Goal: Information Seeking & Learning: Learn about a topic

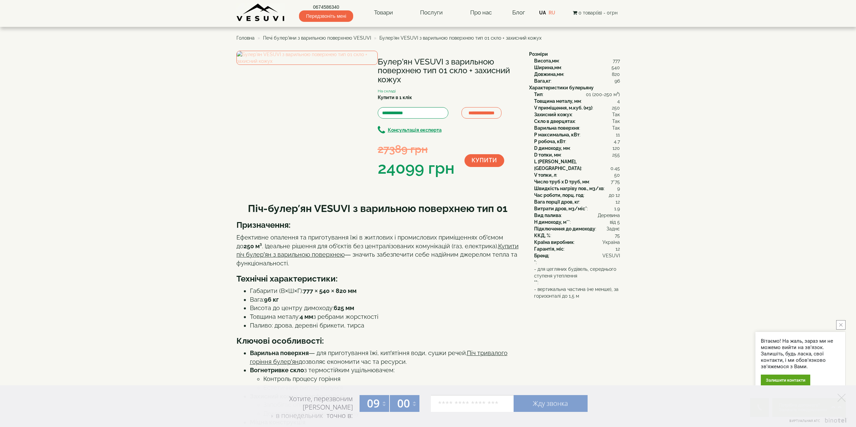
click at [313, 65] on img at bounding box center [306, 58] width 141 height 14
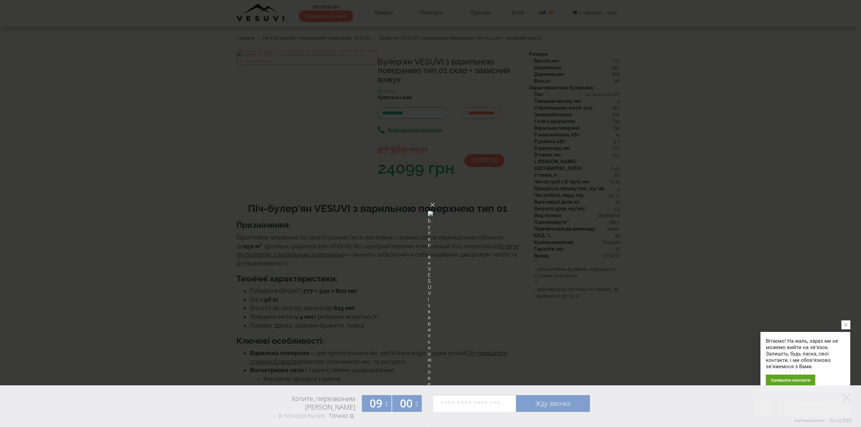
click at [165, 152] on div "× Булер'ян VESUVI з варильною поверхнею тип 01 скло + захисний кожух Loading..." at bounding box center [430, 213] width 861 height 427
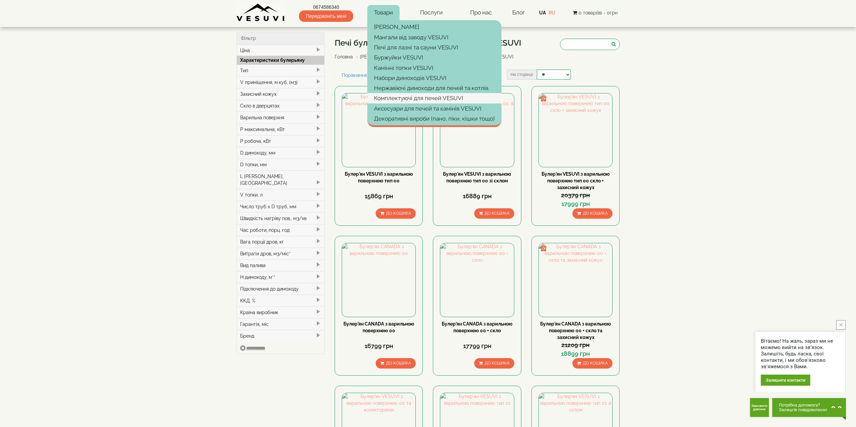
click at [401, 98] on link "Комплектуючі для печей VESUVI" at bounding box center [434, 98] width 134 height 10
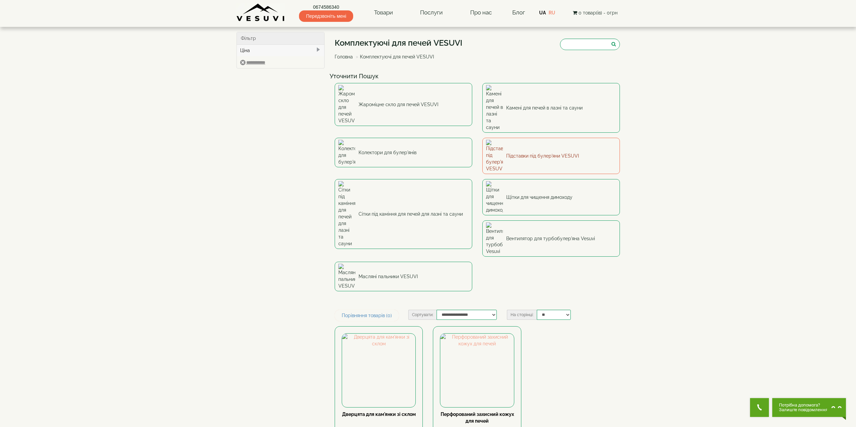
click at [528, 138] on link "Підставки під булер'яни VESUVI" at bounding box center [551, 156] width 138 height 36
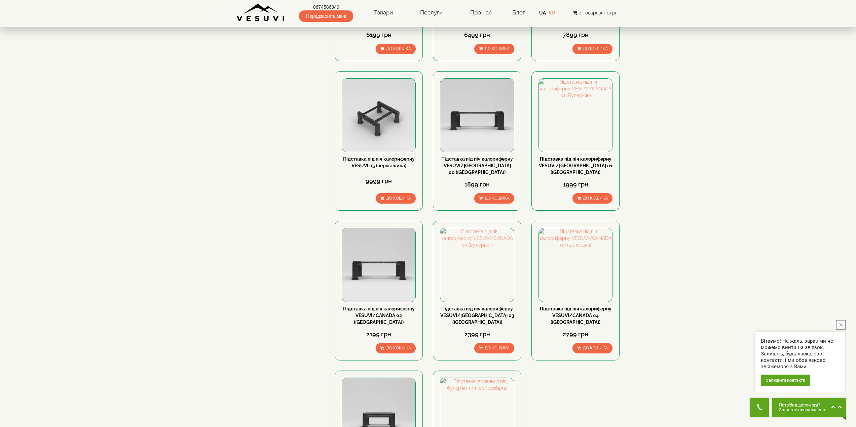
scroll to position [303, 0]
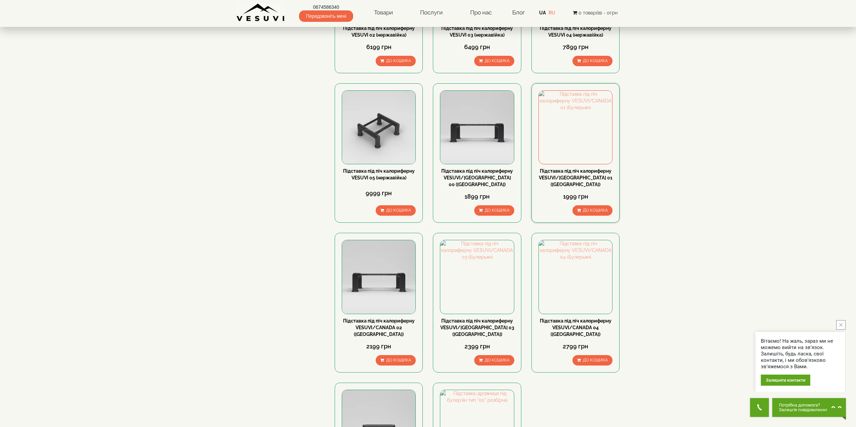
click at [578, 168] on link "Підставка під піч калориферну VESUVI/[GEOGRAPHIC_DATA] 01 ([GEOGRAPHIC_DATA])" at bounding box center [576, 177] width 74 height 19
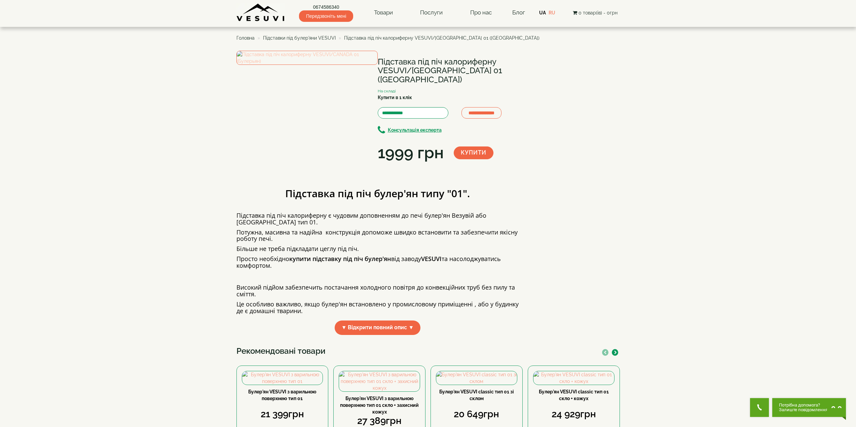
click at [302, 65] on img at bounding box center [306, 58] width 141 height 14
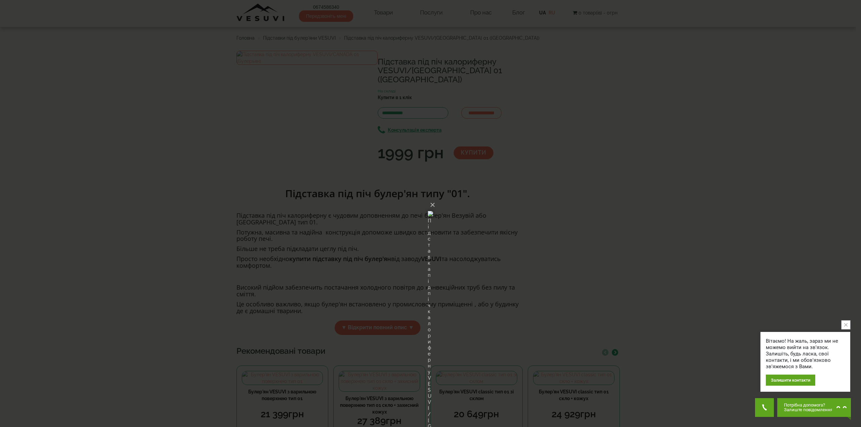
click at [187, 191] on div "× Підставка під піч калориферну VESUVI/[GEOGRAPHIC_DATA] 01 ([GEOGRAPHIC_DATA])…" at bounding box center [430, 213] width 861 height 427
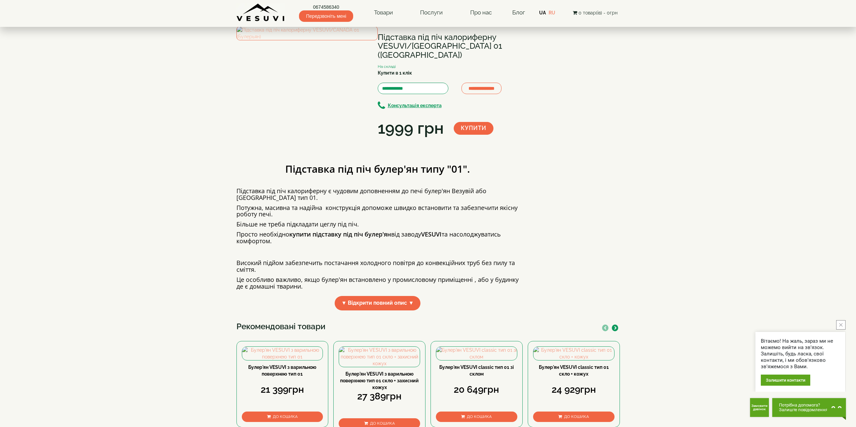
scroll to position [67, 0]
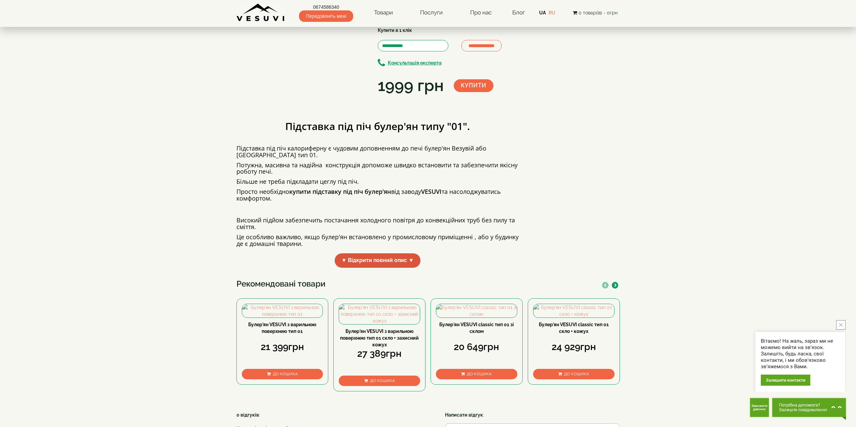
click at [381, 268] on span "▼ Відкрити повний опис ▼" at bounding box center [378, 261] width 86 height 14
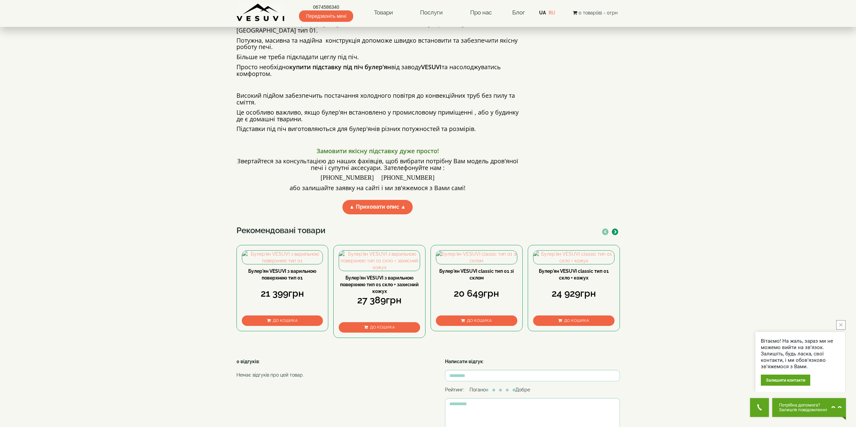
scroll to position [202, 0]
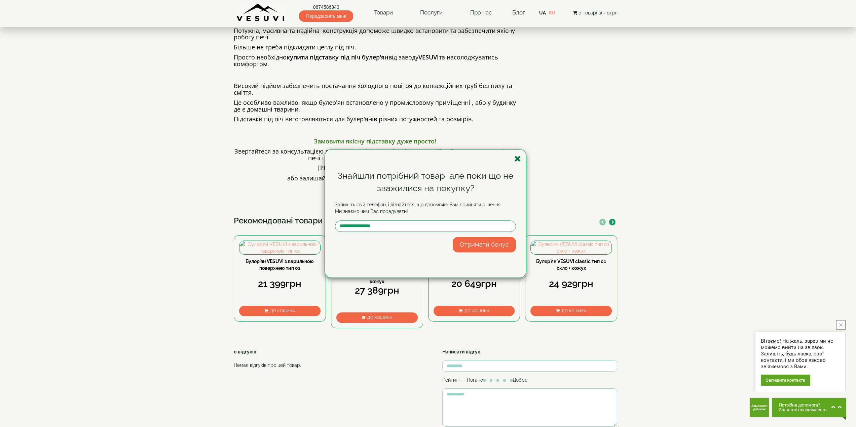
click at [518, 158] on icon "button" at bounding box center [517, 159] width 7 height 8
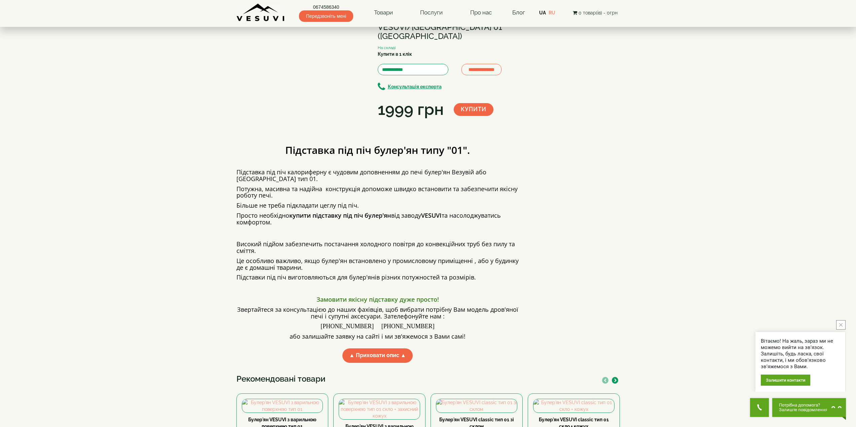
scroll to position [0, 0]
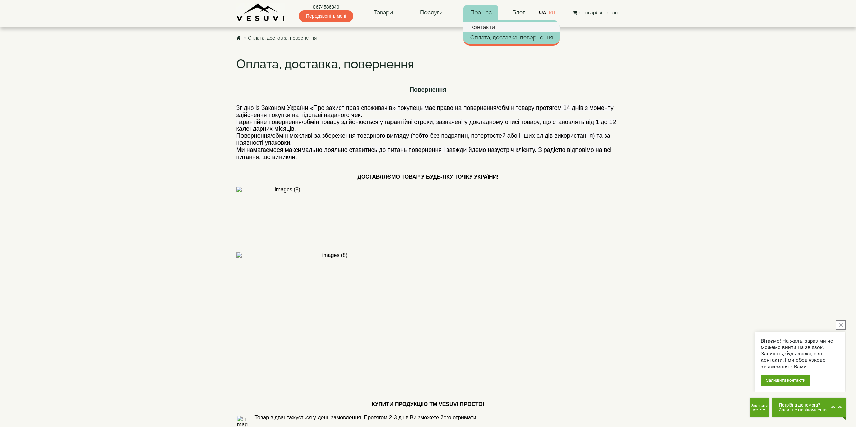
click at [483, 25] on link "Контакти" at bounding box center [511, 27] width 96 height 10
